Goal: Task Accomplishment & Management: Use online tool/utility

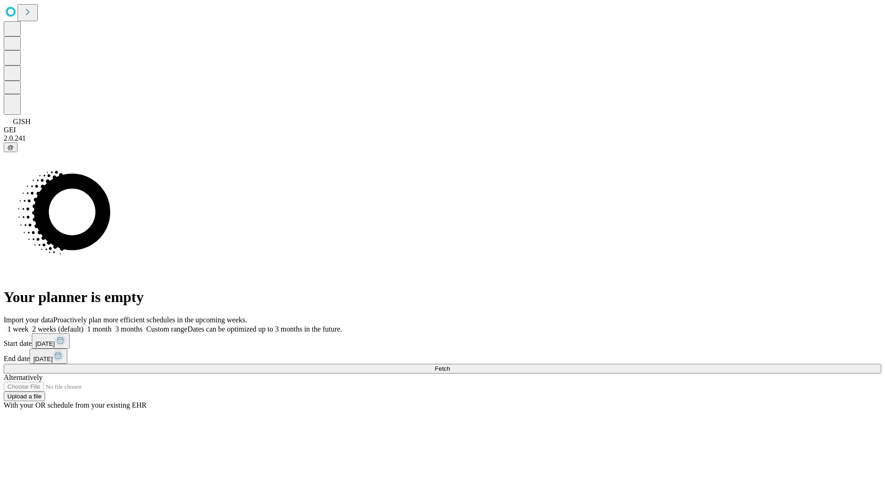
click at [450, 365] on span "Fetch" at bounding box center [442, 368] width 15 height 7
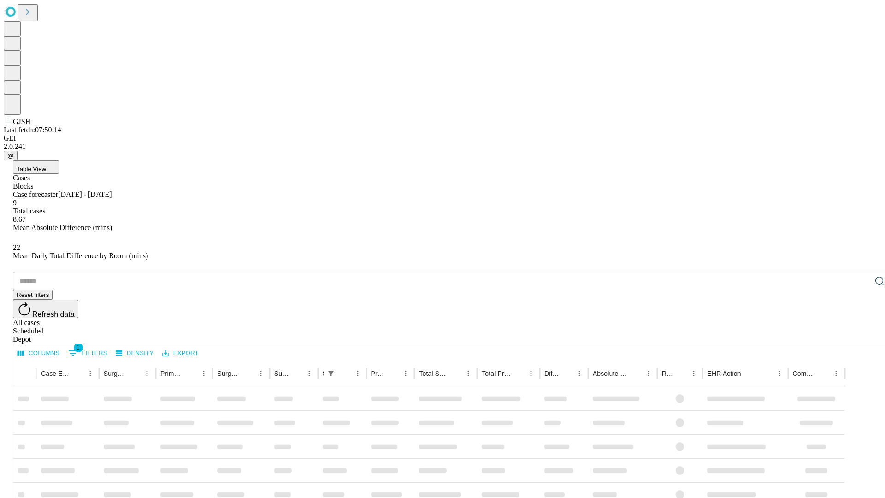
click at [861, 335] on div "Depot" at bounding box center [452, 339] width 878 height 8
